Goal: Check status: Check status

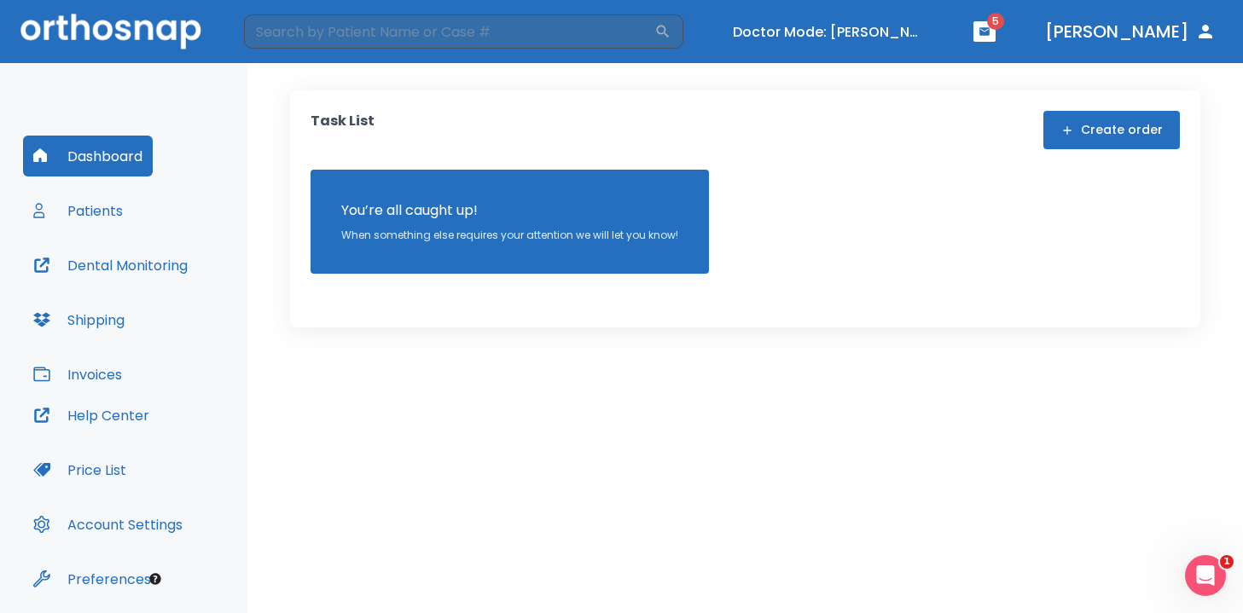
click at [72, 229] on button "Patients" at bounding box center [78, 210] width 110 height 41
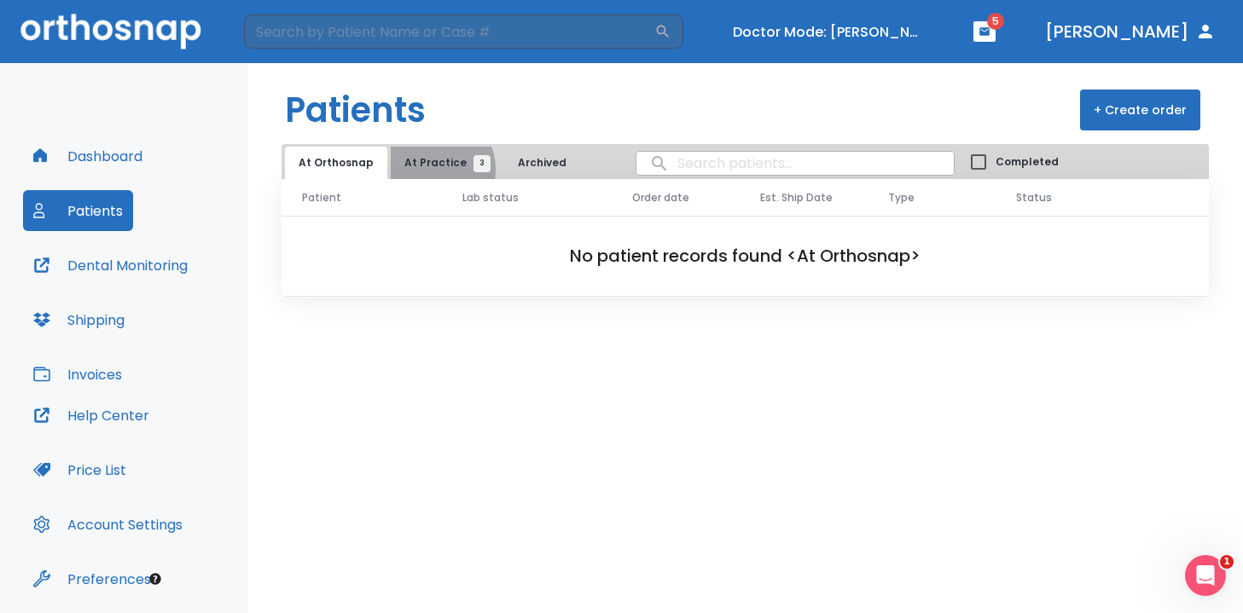
click at [426, 170] on span "At Practice 3" at bounding box center [443, 162] width 78 height 15
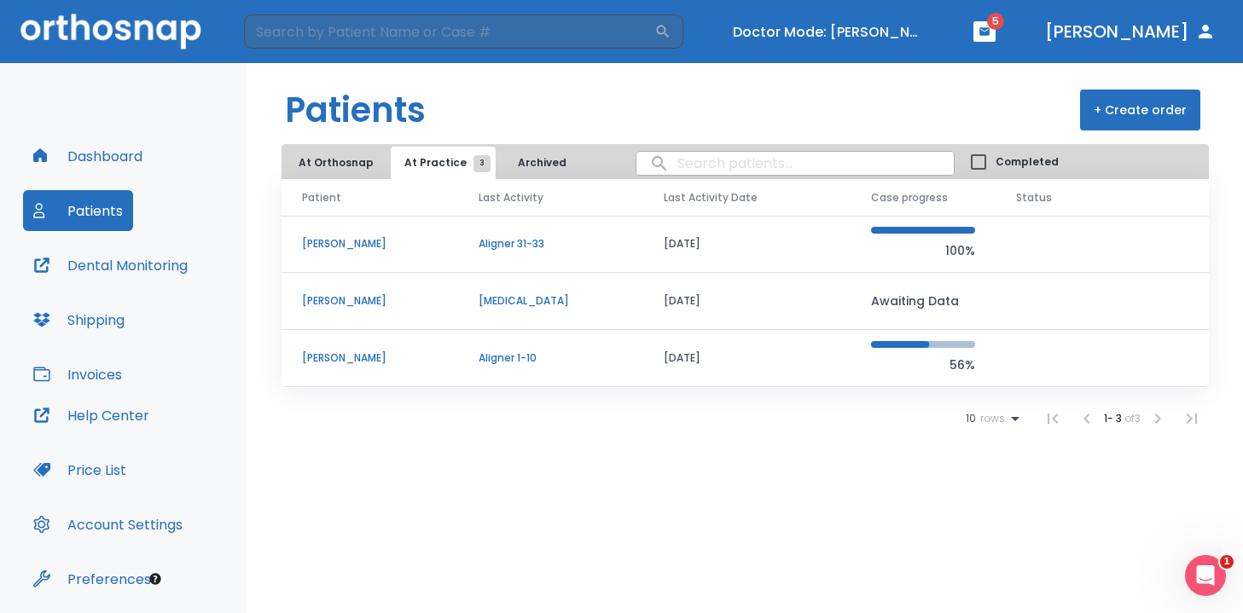
click at [322, 243] on p "[PERSON_NAME]" at bounding box center [370, 243] width 136 height 15
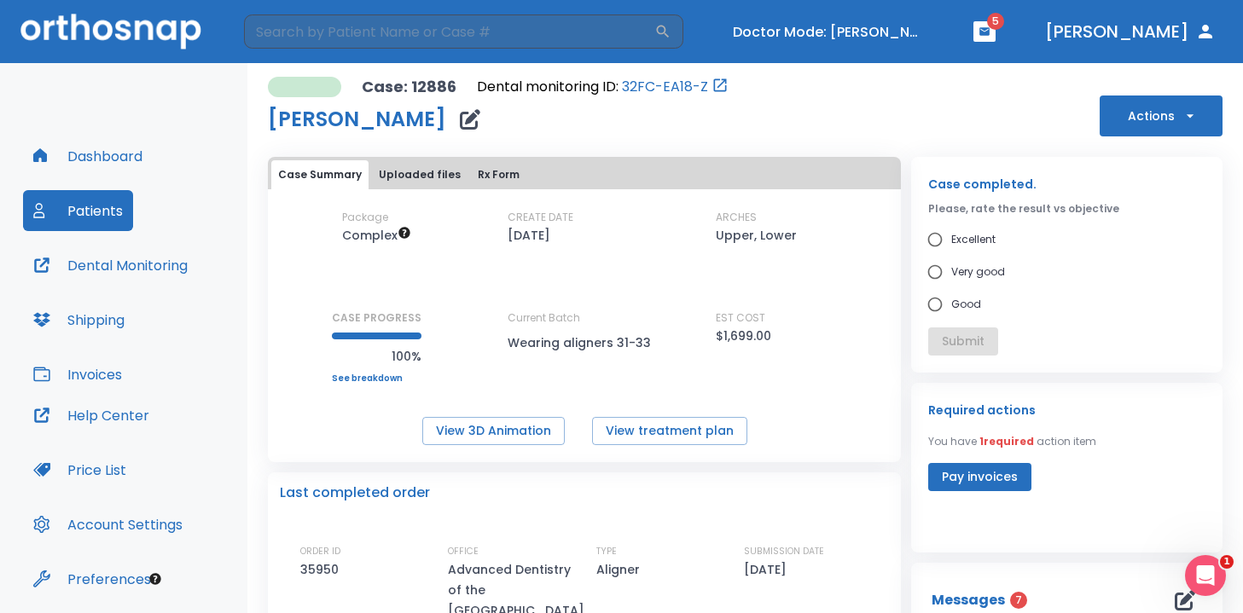
click at [1137, 115] on button "Actions" at bounding box center [1160, 116] width 123 height 41
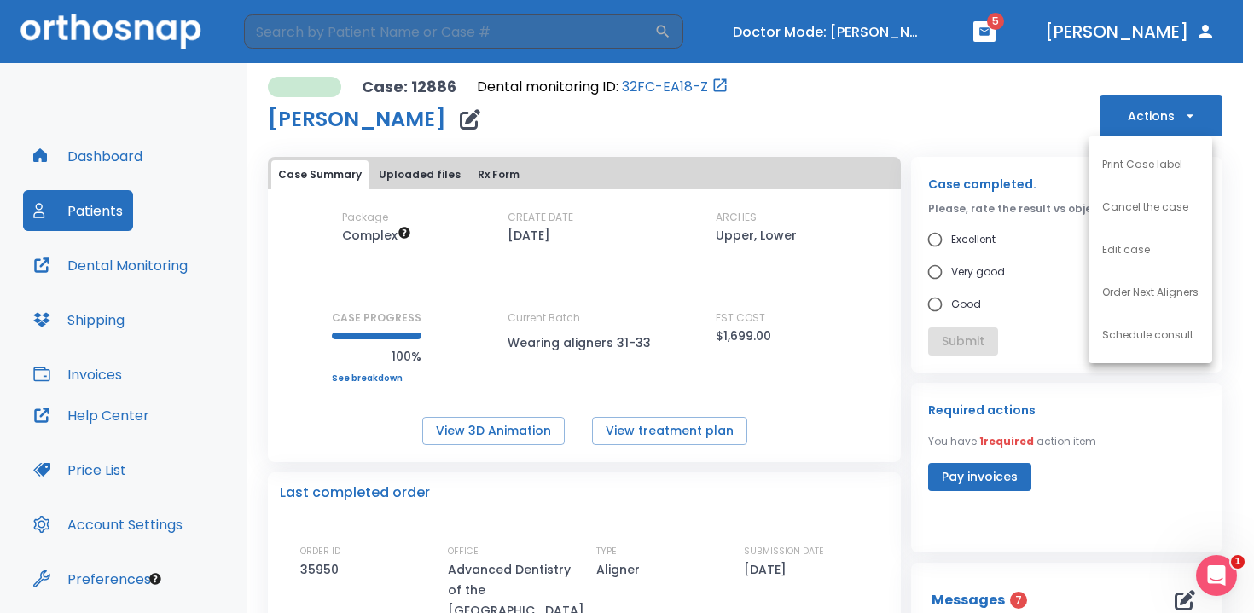
click at [967, 127] on div at bounding box center [627, 306] width 1254 height 613
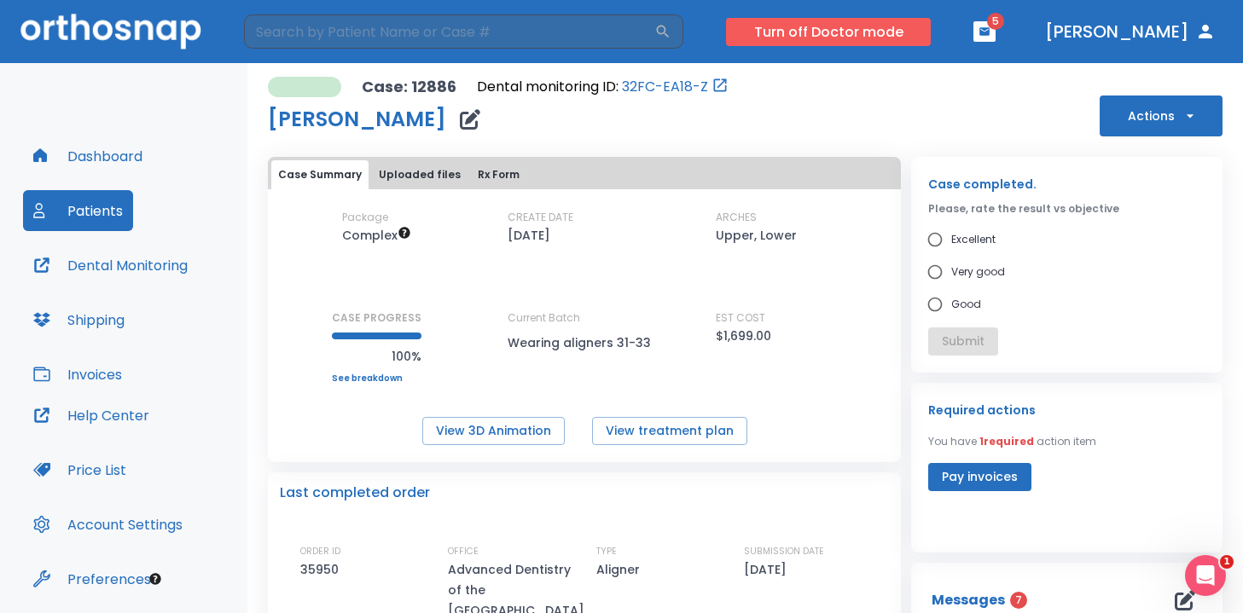
click at [880, 26] on button "Turn off Doctor mode" at bounding box center [828, 32] width 205 height 28
